Goal: Task Accomplishment & Management: Manage account settings

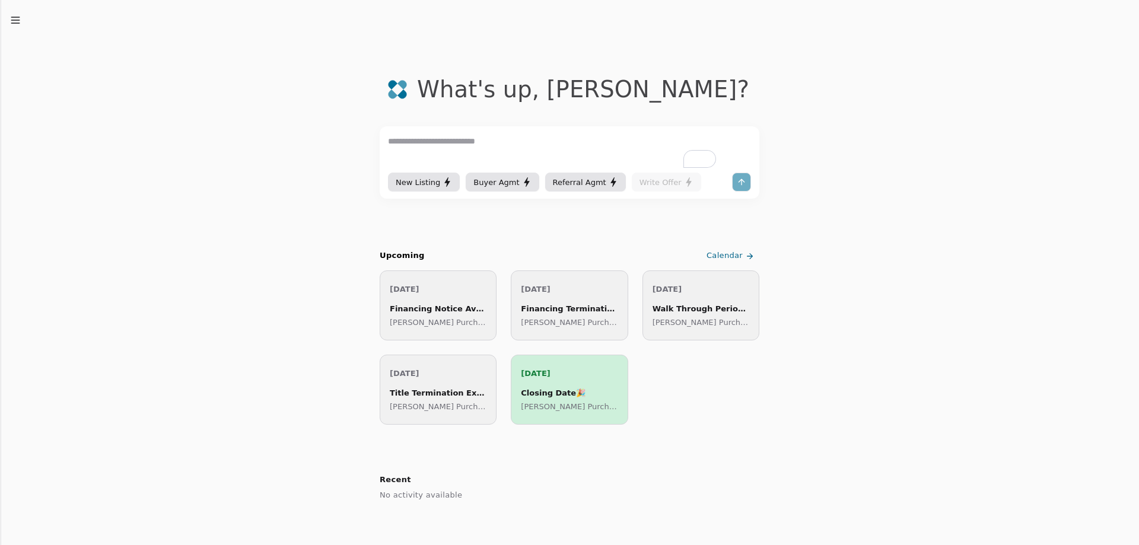
click at [446, 313] on div "Financing Notice Available" at bounding box center [438, 308] width 97 height 12
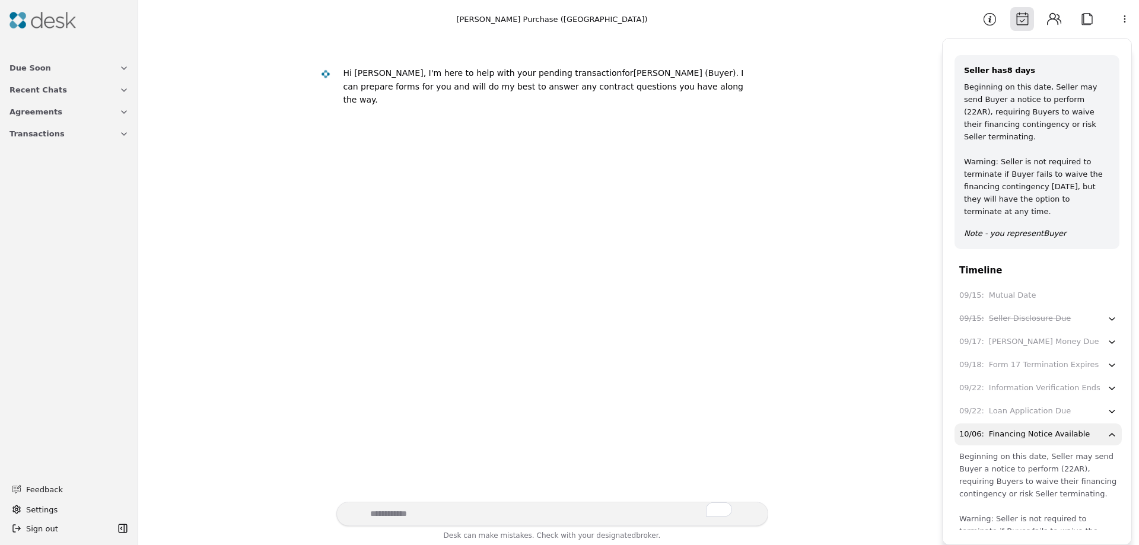
click at [1106, 321] on icon "button" at bounding box center [1111, 319] width 10 height 11
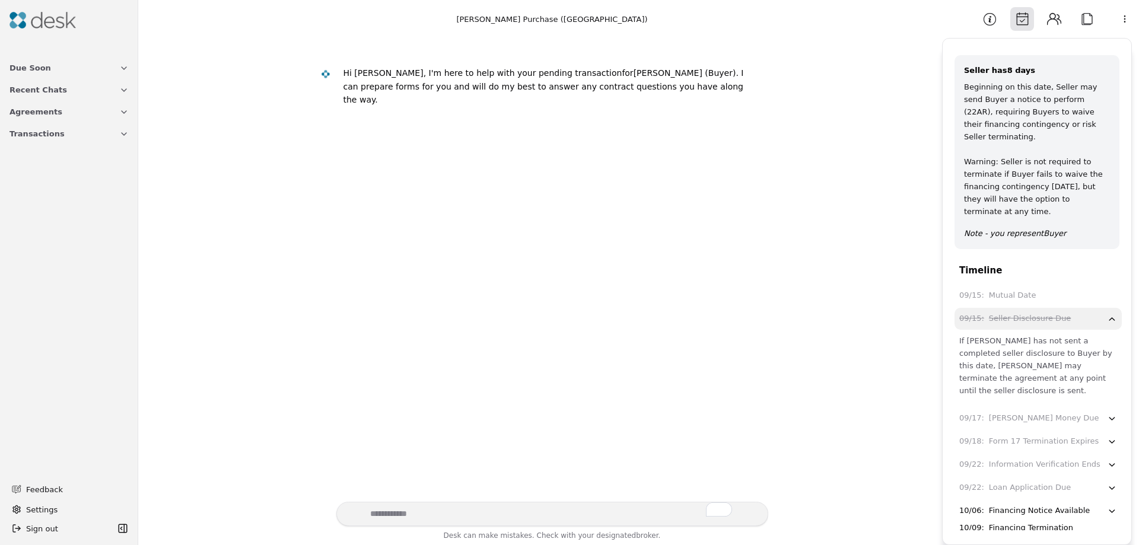
click at [1072, 300] on div "09/15 : Mutual Date" at bounding box center [1038, 295] width 158 height 12
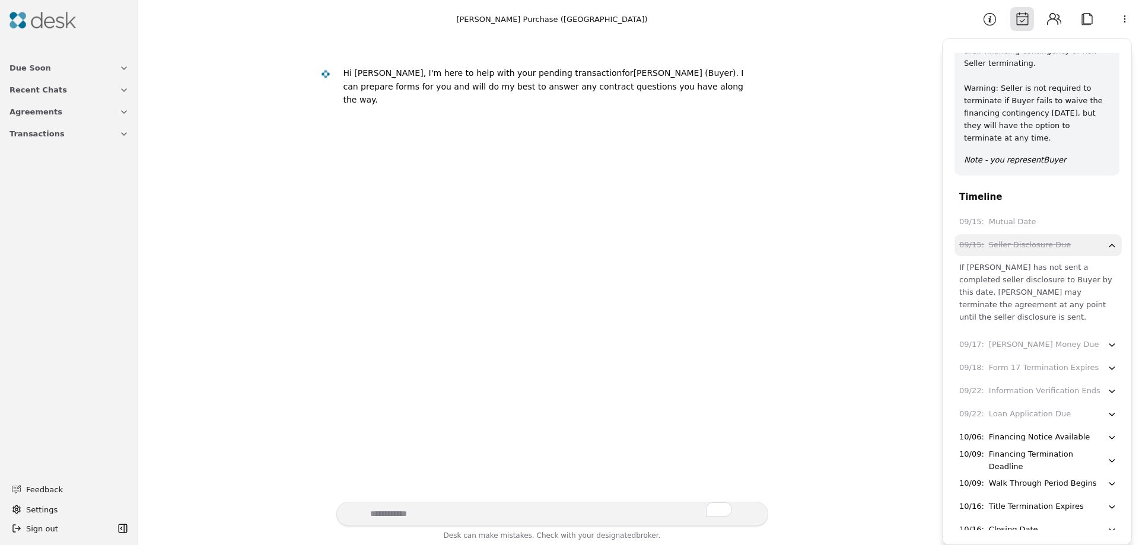
scroll to position [81, 0]
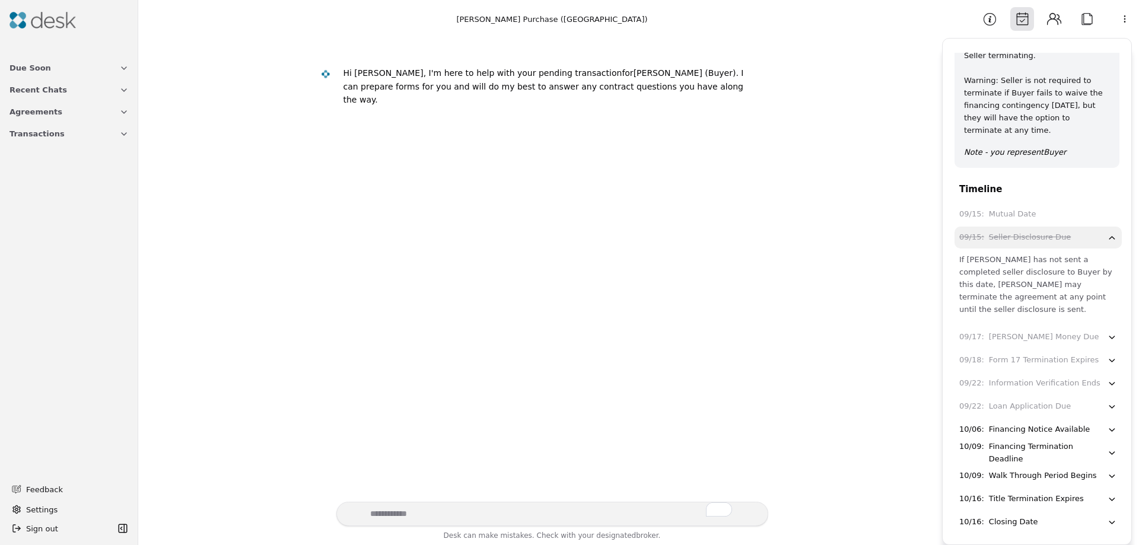
click at [1106, 401] on icon "button" at bounding box center [1111, 406] width 10 height 11
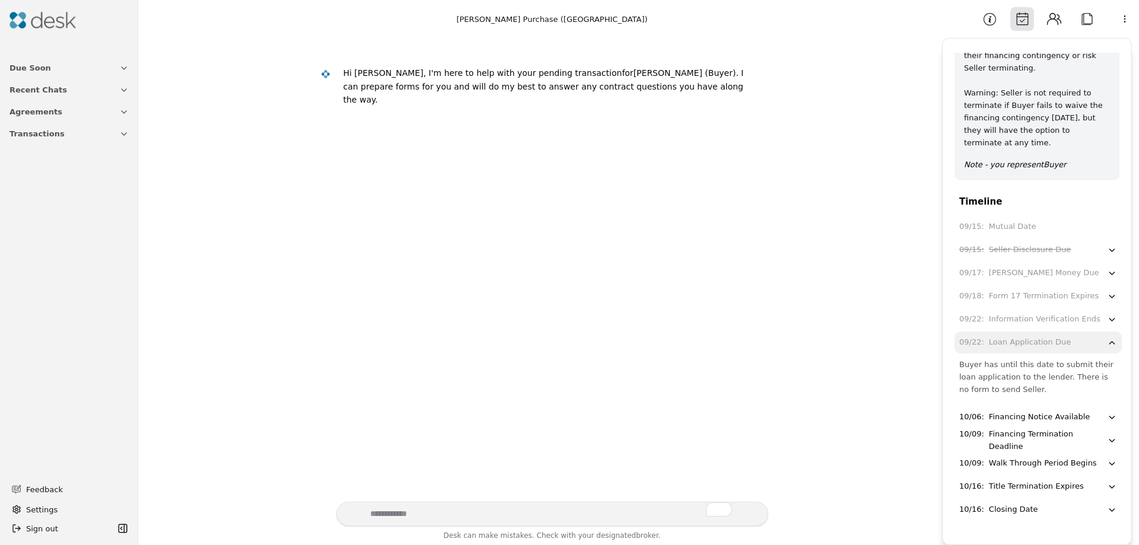
click at [36, 129] on span "Transactions" at bounding box center [36, 133] width 55 height 12
click at [46, 167] on span "[PERSON_NAME] Purchase ([GEOGRAPHIC_DATA])" at bounding box center [68, 167] width 119 height 12
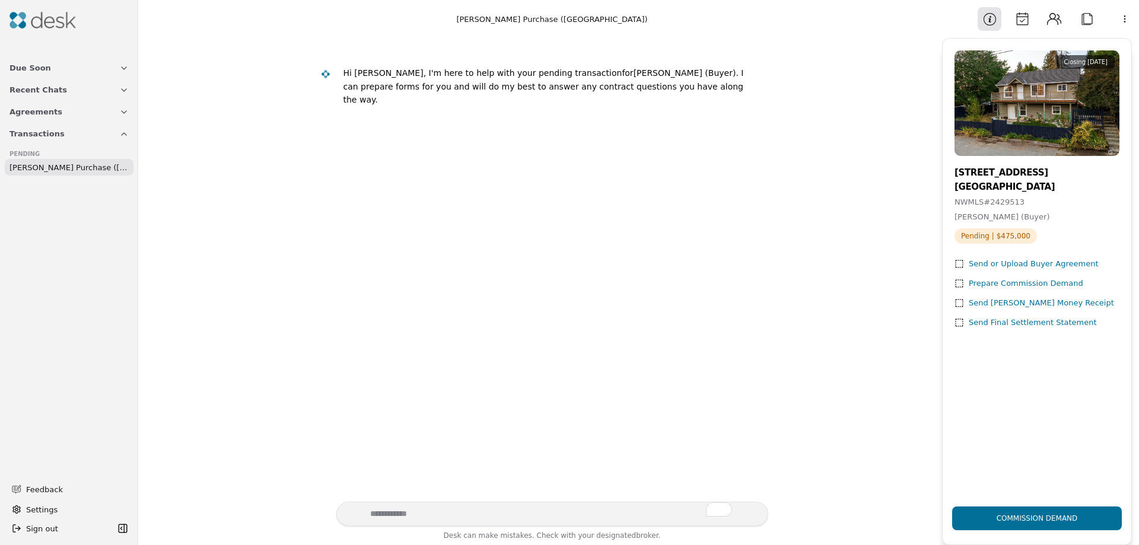
click at [76, 113] on button "Agreements" at bounding box center [68, 112] width 133 height 22
click at [109, 68] on button "Due Soon" at bounding box center [68, 68] width 133 height 22
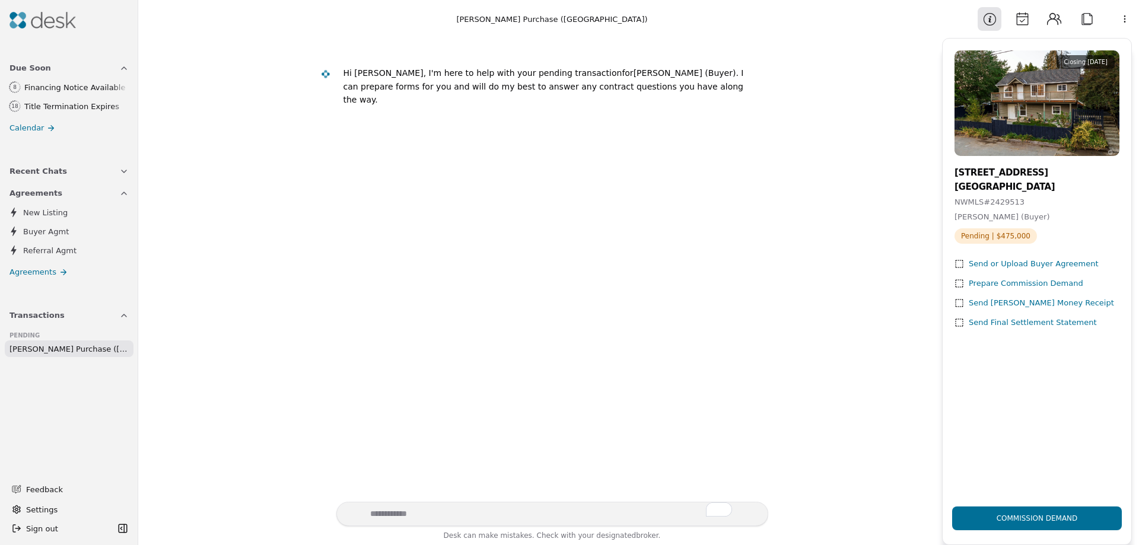
click at [52, 109] on div "Title Termination Expires" at bounding box center [76, 106] width 104 height 12
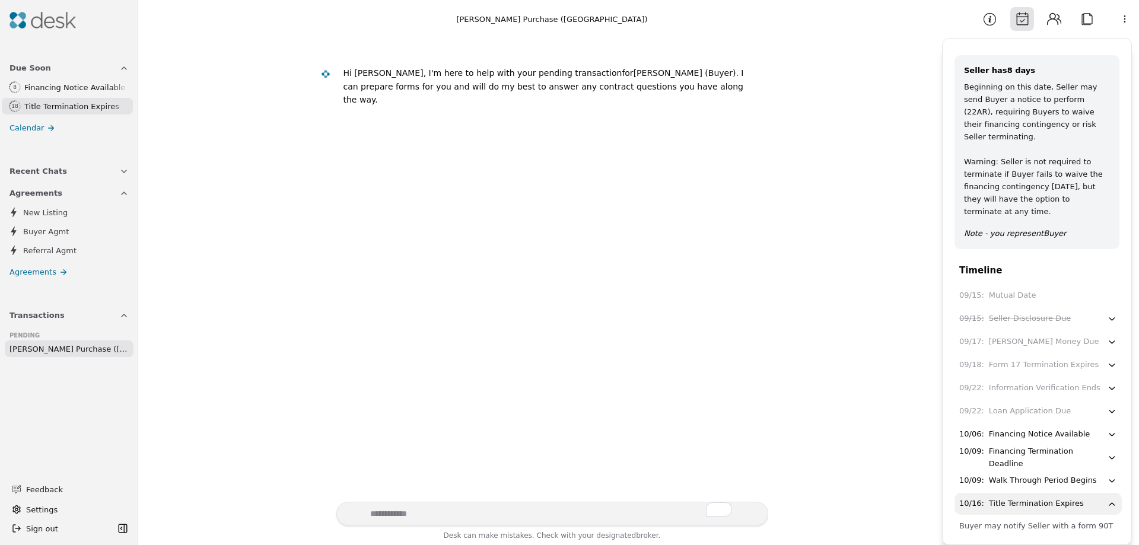
click at [1088, 18] on button "Attach" at bounding box center [1086, 19] width 24 height 24
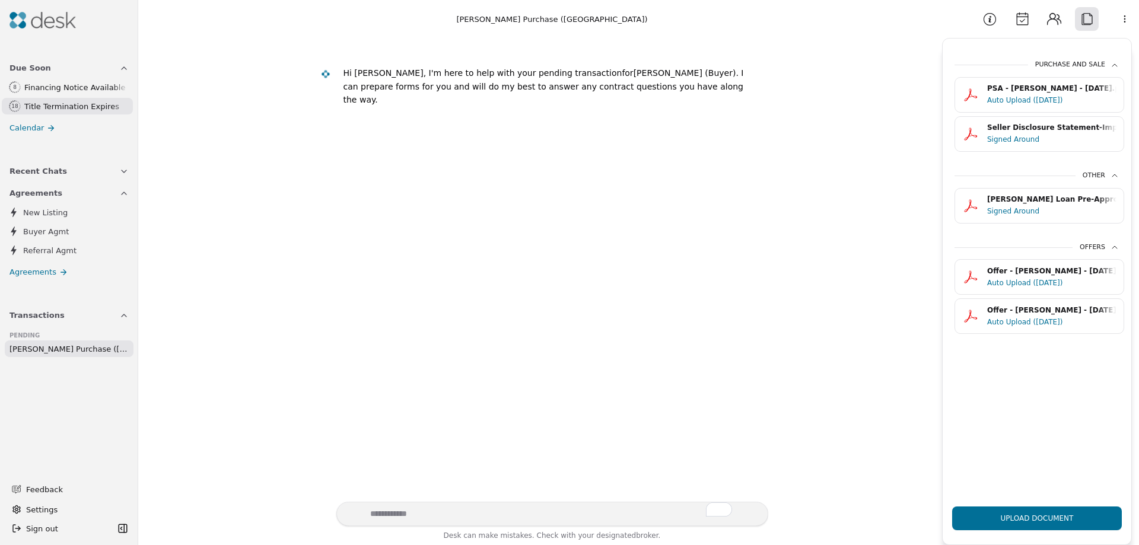
click at [1034, 518] on button "Upload Document" at bounding box center [1037, 518] width 170 height 24
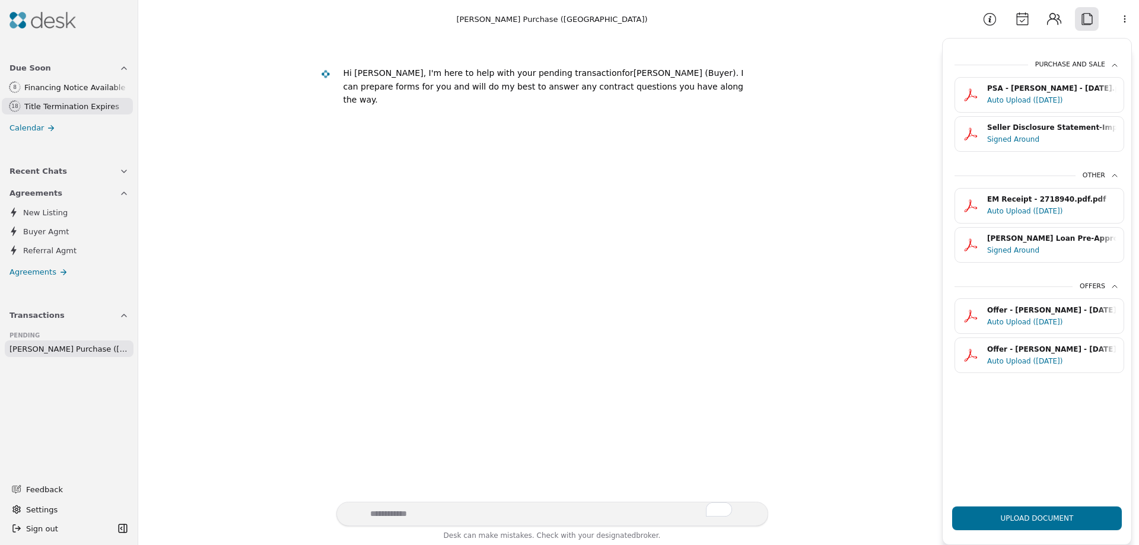
click at [1034, 519] on button "Upload Document" at bounding box center [1037, 518] width 170 height 24
click at [1018, 515] on button "Upload Document" at bounding box center [1037, 518] width 170 height 24
